Goal: Information Seeking & Learning: Learn about a topic

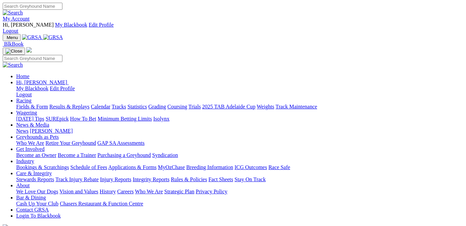
click at [82, 104] on link "Results & Replays" at bounding box center [69, 107] width 40 height 6
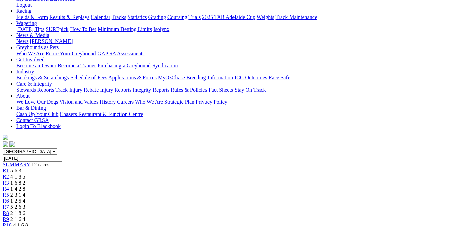
scroll to position [136, 0]
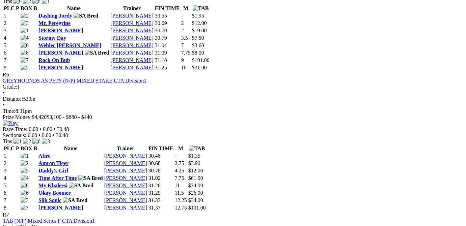
scroll to position [917, 0]
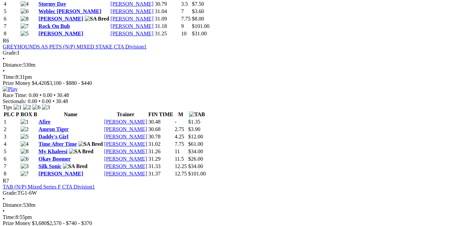
scroll to position [1053, 0]
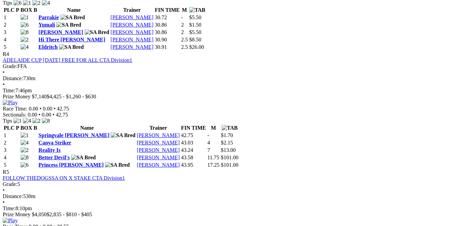
scroll to position [679, 0]
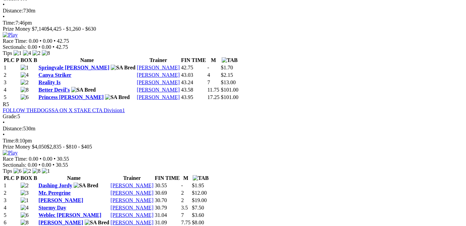
scroll to position [917, 0]
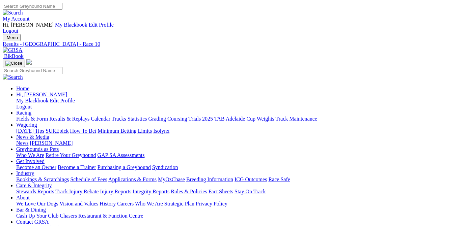
scroll to position [102, 0]
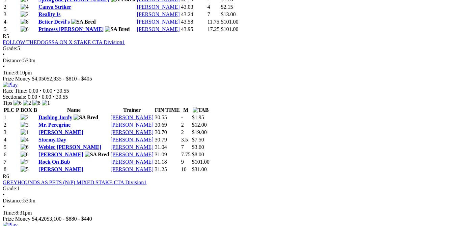
scroll to position [917, 0]
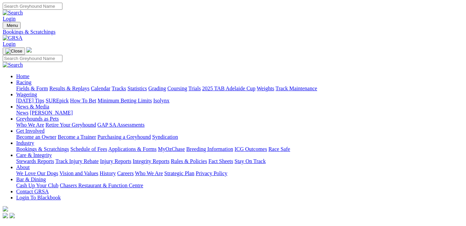
click at [89, 86] on link "Results & Replays" at bounding box center [69, 89] width 40 height 6
click at [57, 220] on select "[GEOGRAPHIC_DATA] [GEOGRAPHIC_DATA] [GEOGRAPHIC_DATA] [GEOGRAPHIC_DATA] [GEOGRA…" at bounding box center [30, 223] width 54 height 6
select select "NSW"
click at [22, 220] on select "[GEOGRAPHIC_DATA] [GEOGRAPHIC_DATA] [GEOGRAPHIC_DATA] [GEOGRAPHIC_DATA] [GEOGRA…" at bounding box center [30, 223] width 54 height 6
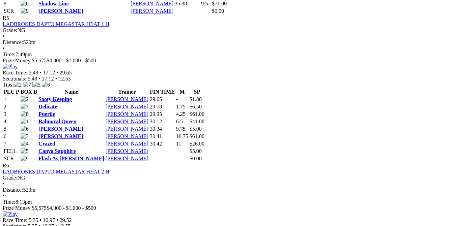
scroll to position [951, 0]
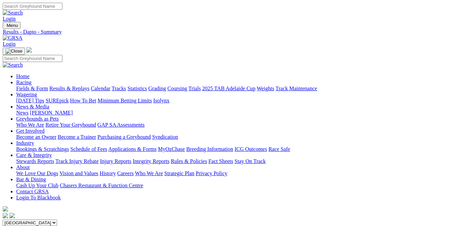
click at [57, 220] on select "[GEOGRAPHIC_DATA] [GEOGRAPHIC_DATA] [GEOGRAPHIC_DATA] [GEOGRAPHIC_DATA] [GEOGRA…" at bounding box center [30, 223] width 54 height 6
select select "TAS"
click at [22, 220] on select "[GEOGRAPHIC_DATA] [GEOGRAPHIC_DATA] [GEOGRAPHIC_DATA] [GEOGRAPHIC_DATA] [GEOGRA…" at bounding box center [30, 223] width 54 height 6
click at [57, 220] on select "[GEOGRAPHIC_DATA] [GEOGRAPHIC_DATA] [GEOGRAPHIC_DATA] [GEOGRAPHIC_DATA] [GEOGRA…" at bounding box center [30, 223] width 54 height 6
select select "VIC"
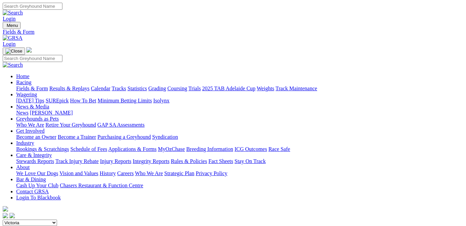
click at [22, 220] on select "[GEOGRAPHIC_DATA] [GEOGRAPHIC_DATA] [GEOGRAPHIC_DATA] [GEOGRAPHIC_DATA] [GEOGRA…" at bounding box center [30, 223] width 54 height 6
click at [81, 86] on link "Results & Replays" at bounding box center [69, 89] width 40 height 6
click at [57, 220] on select "[GEOGRAPHIC_DATA] [GEOGRAPHIC_DATA] [GEOGRAPHIC_DATA] [GEOGRAPHIC_DATA] [GEOGRA…" at bounding box center [30, 223] width 54 height 6
select select "VIC"
click at [22, 220] on select "[GEOGRAPHIC_DATA] [GEOGRAPHIC_DATA] [GEOGRAPHIC_DATA] [GEOGRAPHIC_DATA] [GEOGRA…" at bounding box center [30, 223] width 54 height 6
